Goal: Transaction & Acquisition: Purchase product/service

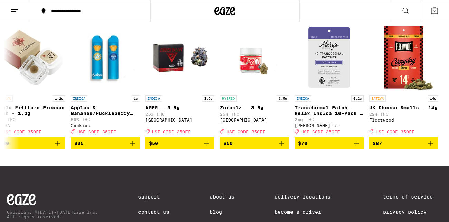
scroll to position [420, 0]
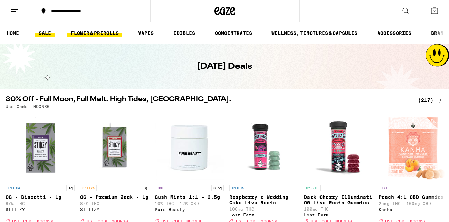
click at [95, 33] on link "FLOWER & PREROLLS" at bounding box center [94, 33] width 55 height 8
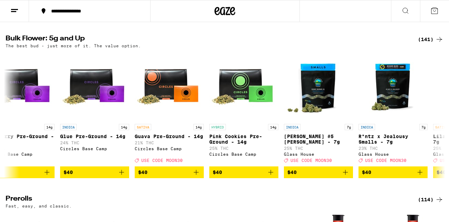
scroll to position [0, 1891]
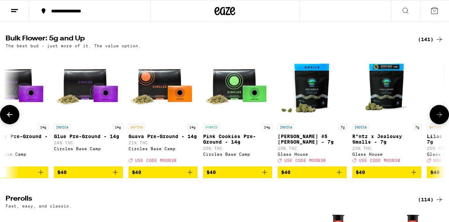
click at [190, 176] on icon "Add to bag" at bounding box center [190, 172] width 8 height 8
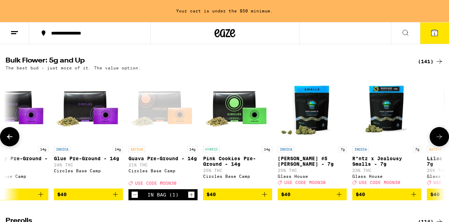
scroll to position [243, 0]
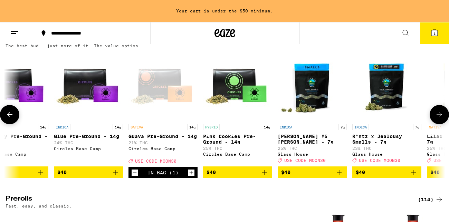
click at [190, 177] on icon "Increment" at bounding box center [191, 173] width 6 height 8
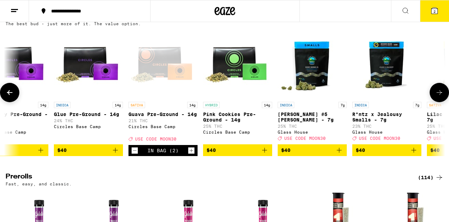
scroll to position [221, 0]
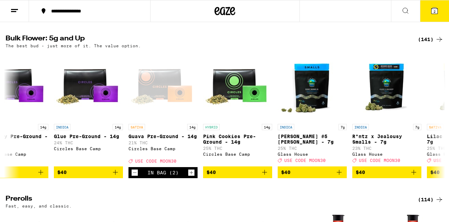
click at [434, 11] on span "2" at bounding box center [434, 11] width 2 height 4
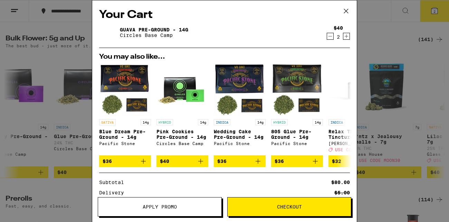
click at [190, 209] on span "Apply Promo" at bounding box center [159, 206] width 123 height 5
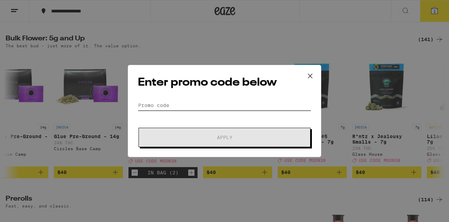
click at [149, 106] on input "Promo Code" at bounding box center [224, 105] width 173 height 10
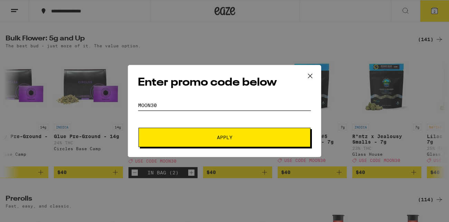
type input "moon30"
click at [214, 135] on span "Apply" at bounding box center [224, 137] width 124 height 5
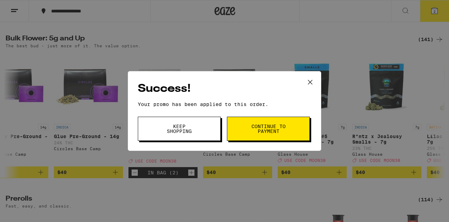
click at [260, 129] on span "Continue to payment" at bounding box center [268, 129] width 35 height 10
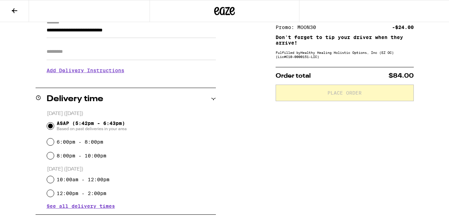
scroll to position [106, 0]
click at [51, 142] on input "6:00pm - 8:00pm" at bounding box center [50, 141] width 7 height 7
radio input "true"
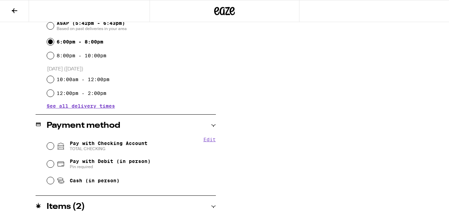
scroll to position [206, 0]
click at [211, 140] on button "Edit" at bounding box center [209, 139] width 12 height 6
click at [211, 140] on button "Done" at bounding box center [209, 139] width 12 height 6
click at [50, 147] on input "Pay with Checking Account TOTAL CHECKING" at bounding box center [50, 145] width 7 height 7
radio input "true"
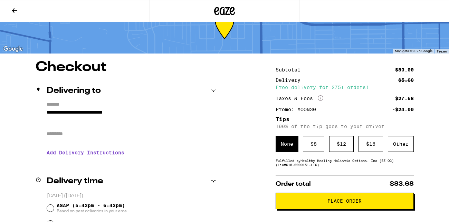
scroll to position [22, 0]
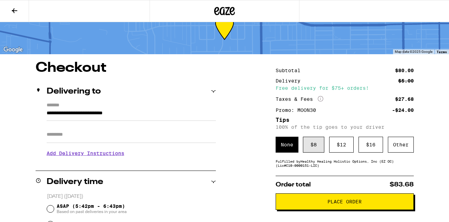
click at [314, 145] on div "$ 8" at bounding box center [313, 145] width 21 height 16
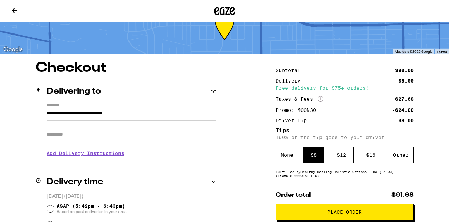
click at [344, 213] on span "Place Order" at bounding box center [344, 212] width 34 height 5
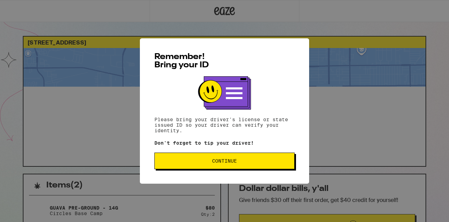
click at [240, 162] on span "Continue" at bounding box center [224, 161] width 128 height 5
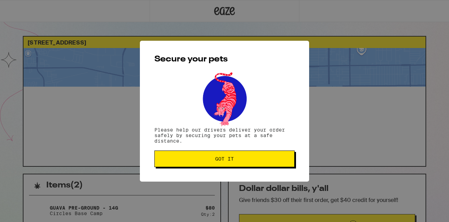
click at [240, 161] on span "Got it" at bounding box center [224, 158] width 128 height 5
